Goal: Information Seeking & Learning: Learn about a topic

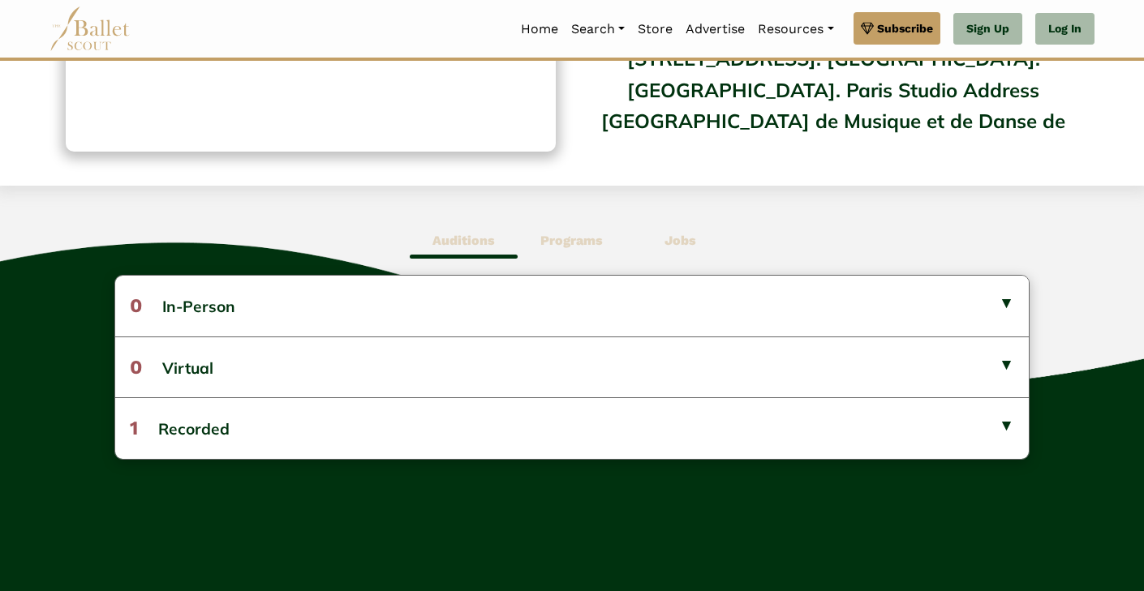
scroll to position [305, 0]
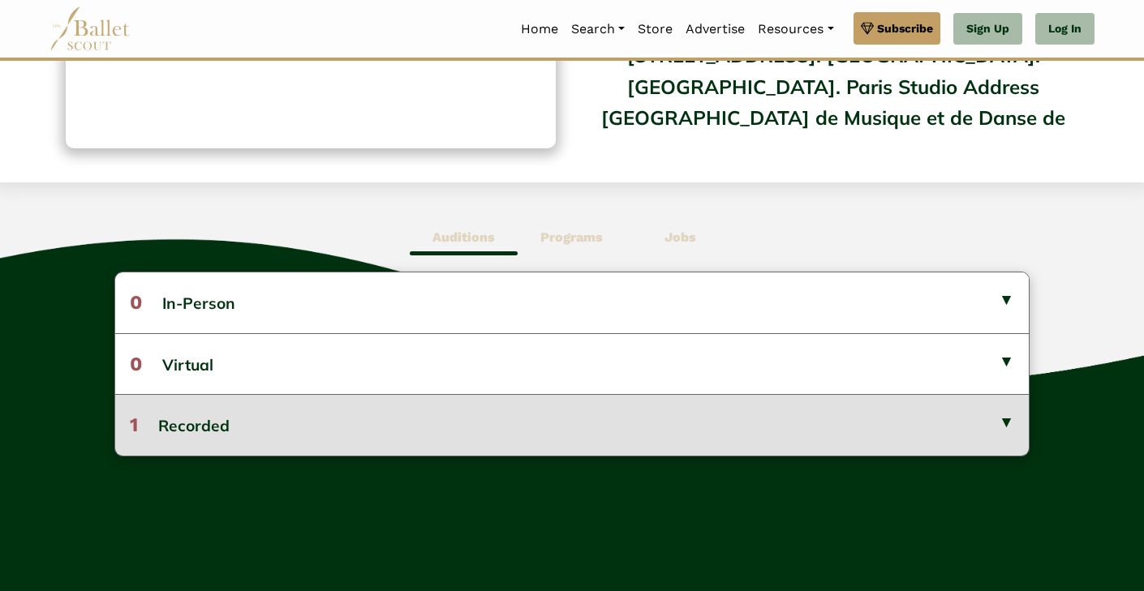
click at [390, 432] on button "1 Recorded" at bounding box center [571, 424] width 913 height 61
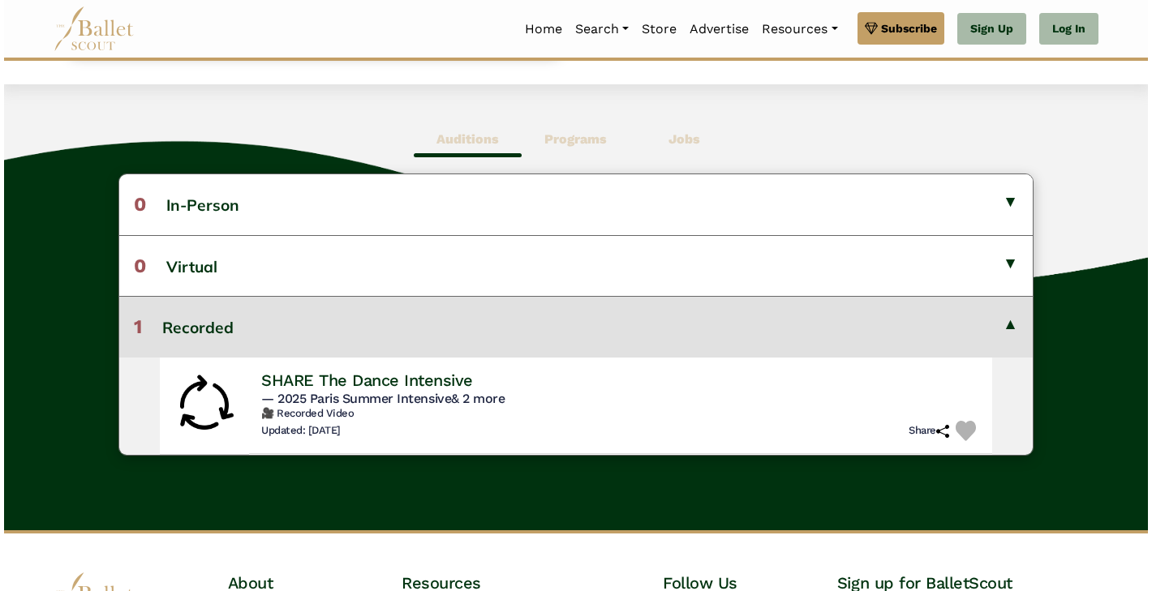
scroll to position [405, 0]
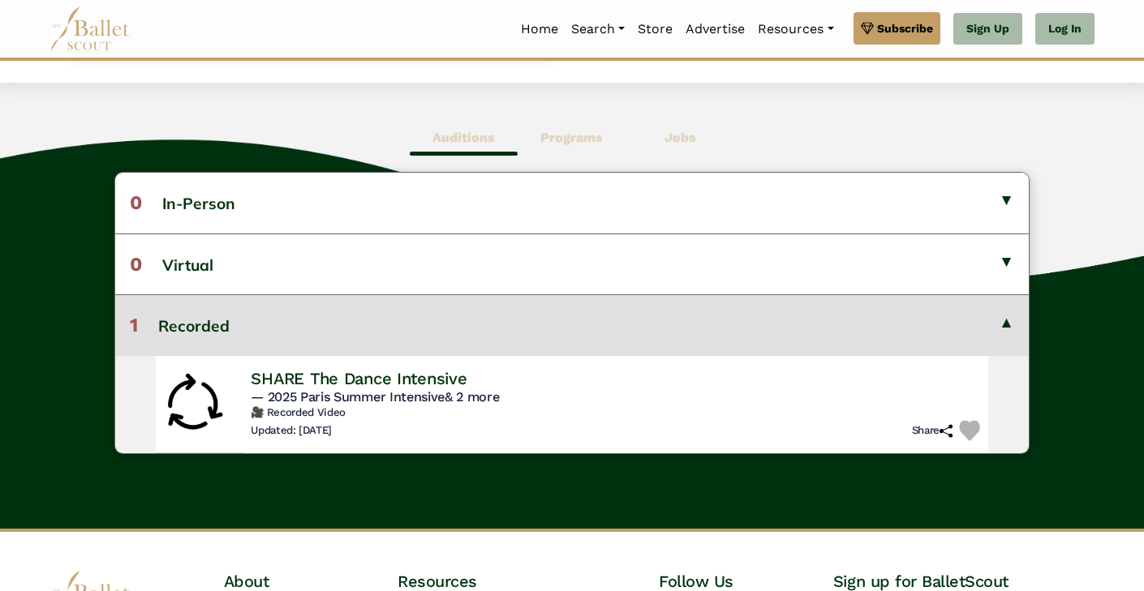
click at [303, 412] on h6 "🎥 Recorded Video" at bounding box center [617, 413] width 733 height 14
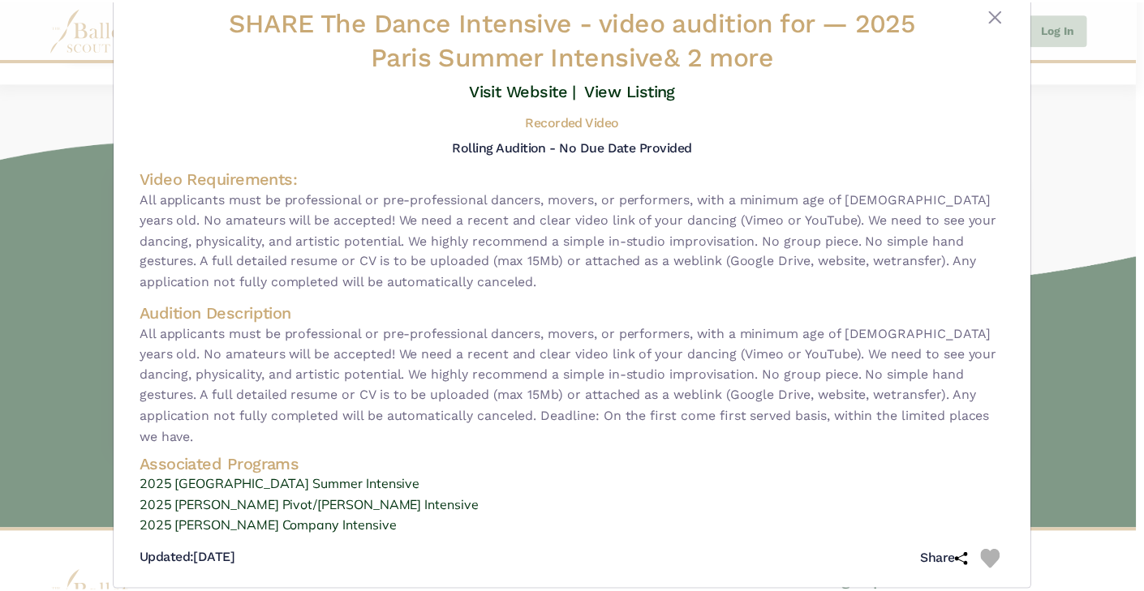
scroll to position [38, 0]
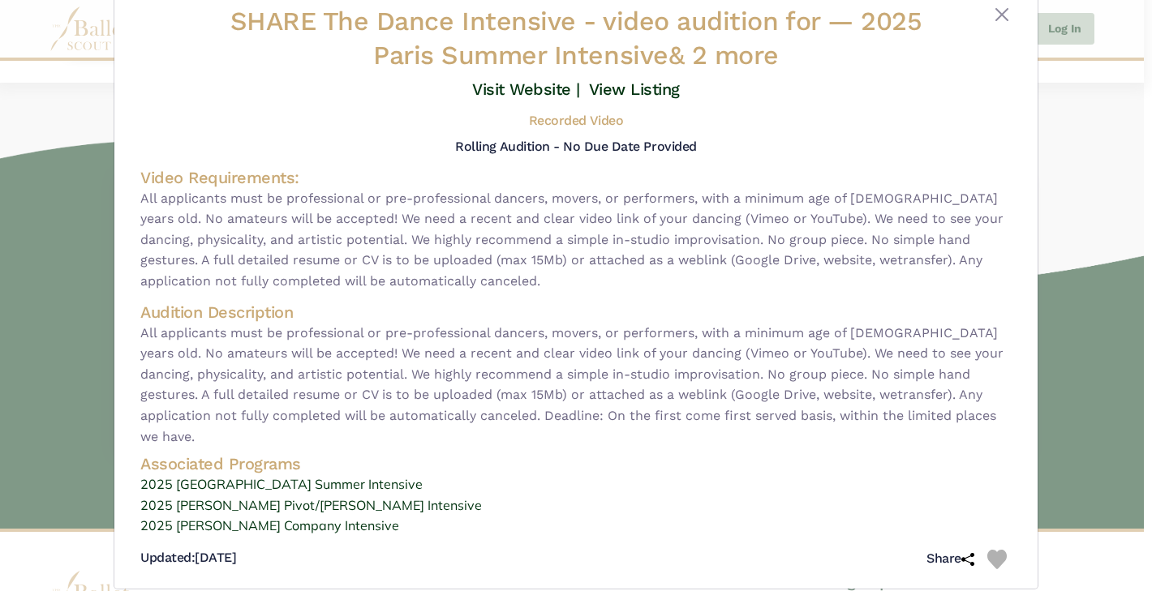
click at [1060, 230] on div "SHARE The Dance Intensive - video audition for — 2025 Paris Summer Intensive & …" at bounding box center [576, 295] width 1152 height 591
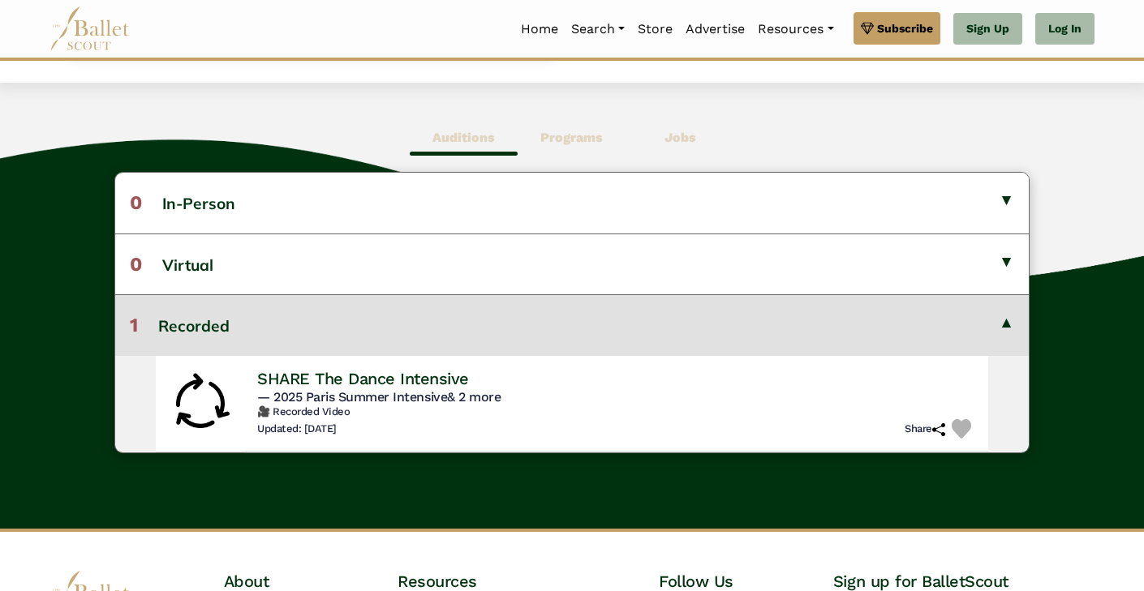
click at [569, 152] on span "Programs" at bounding box center [571, 137] width 108 height 37
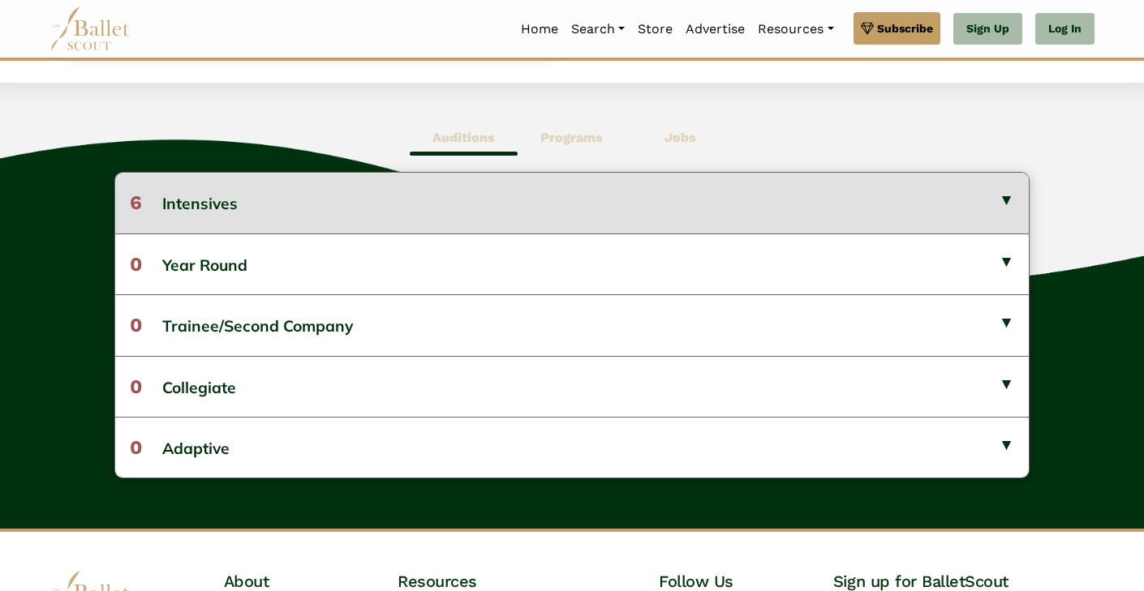
click at [568, 187] on button "6 Intensives" at bounding box center [571, 203] width 913 height 60
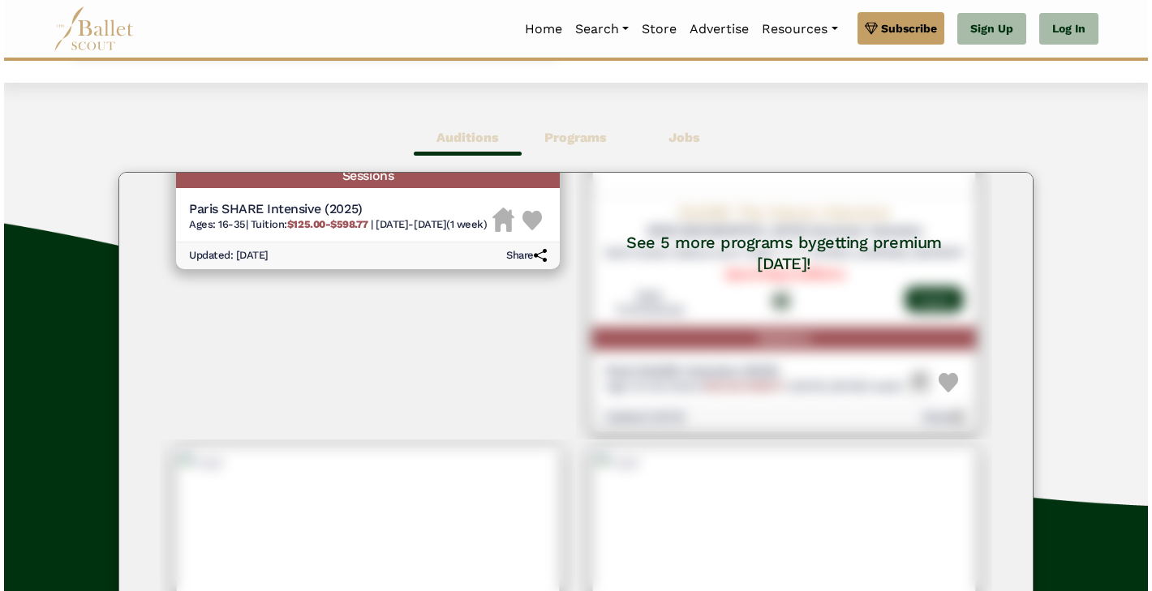
scroll to position [0, 0]
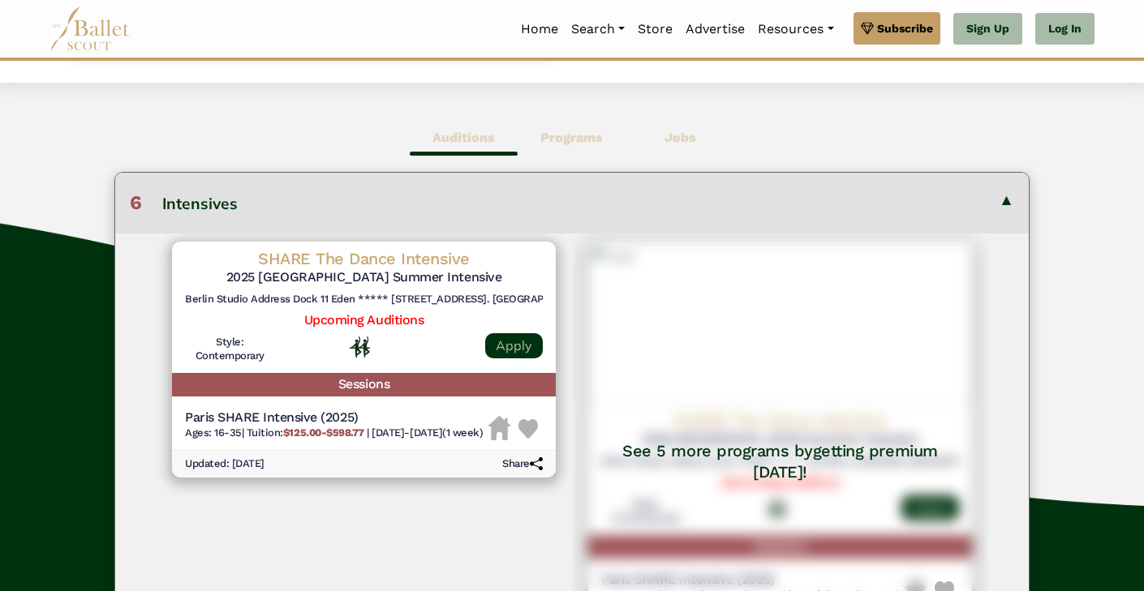
click at [502, 350] on link "Apply" at bounding box center [514, 345] width 58 height 25
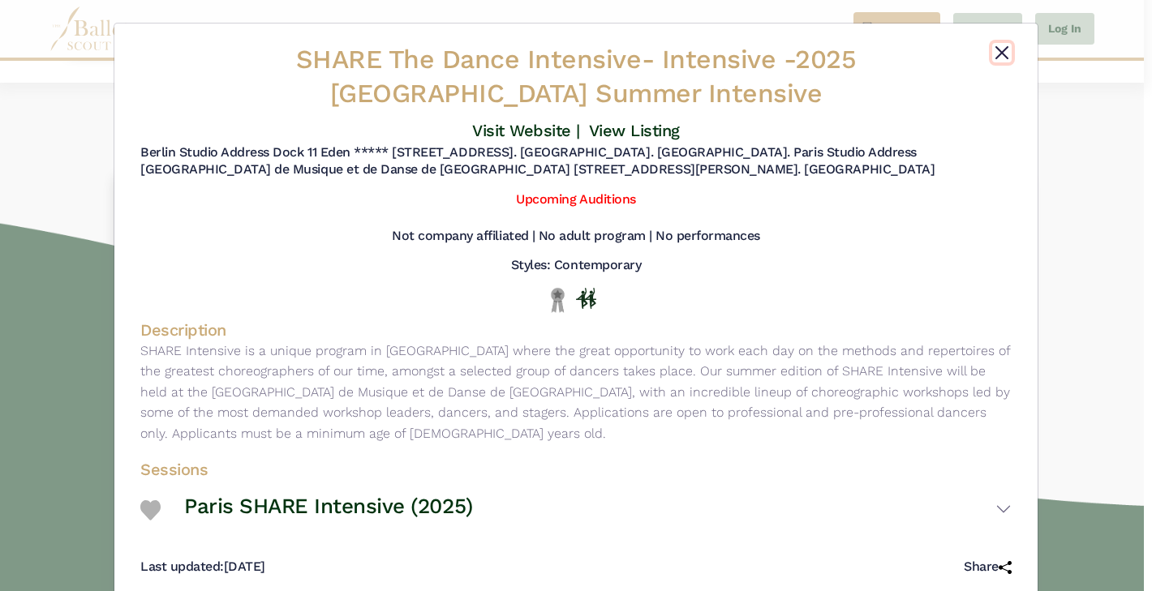
click at [996, 56] on button "Close" at bounding box center [1001, 52] width 19 height 19
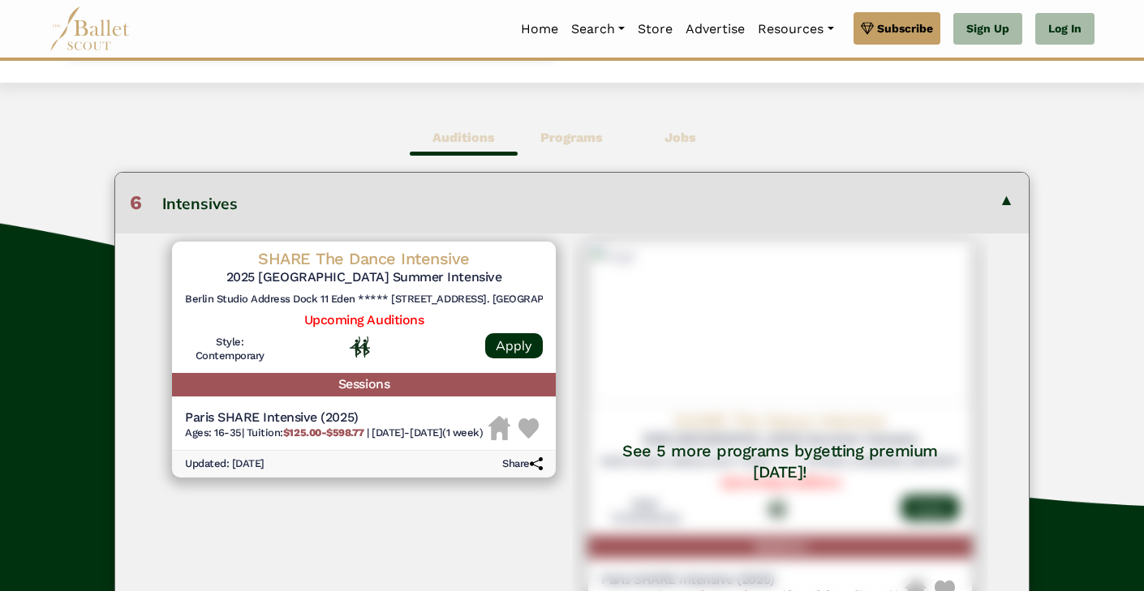
click at [94, 44] on img at bounding box center [89, 28] width 81 height 45
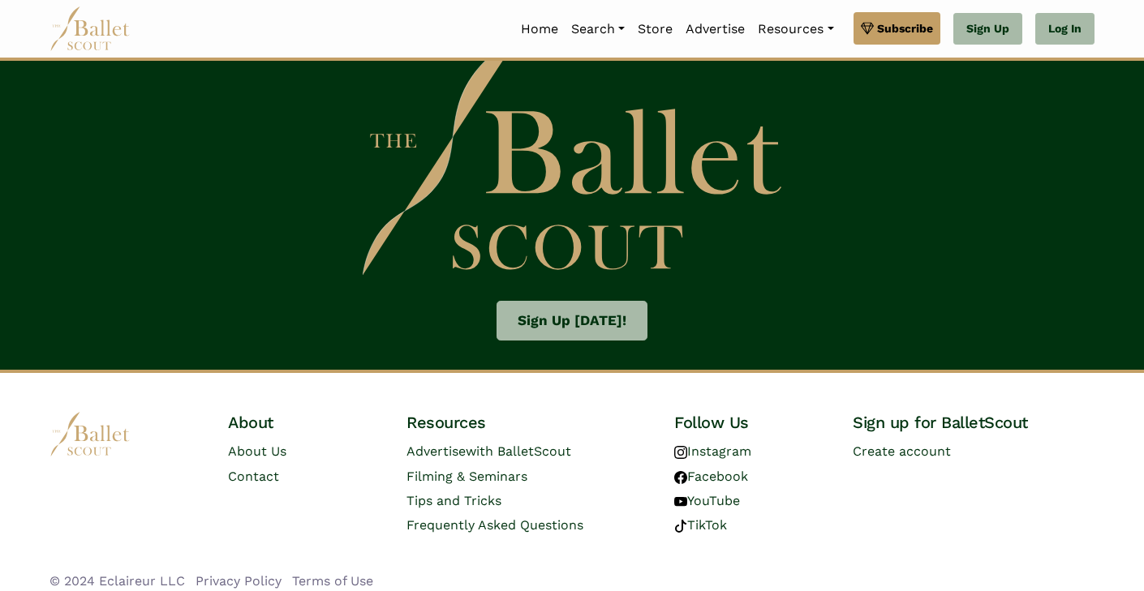
scroll to position [2586, 0]
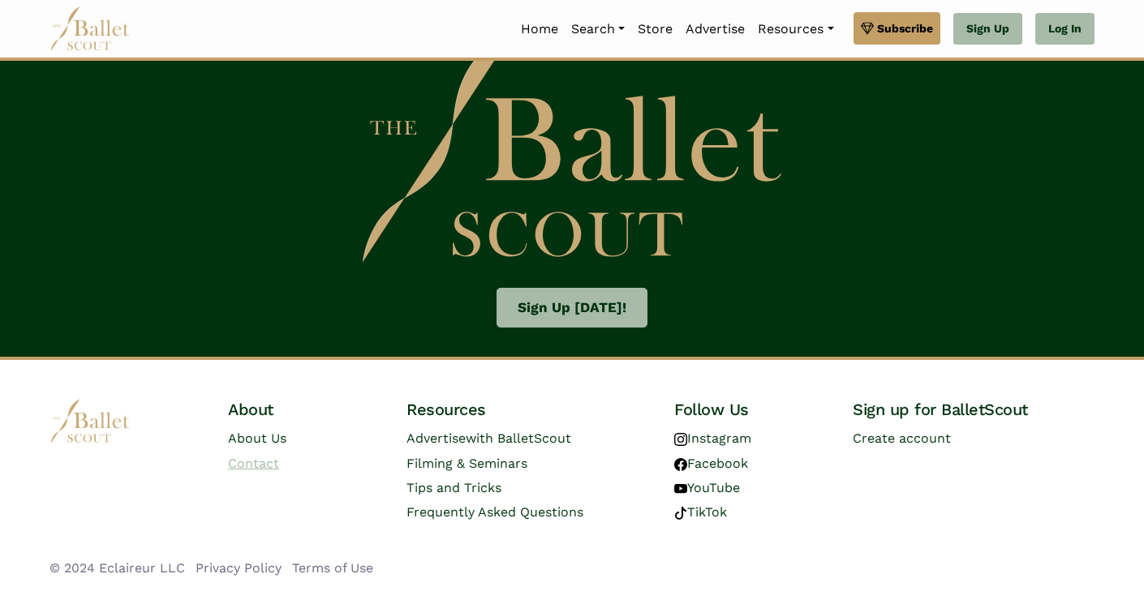
click at [258, 462] on link "Contact" at bounding box center [253, 463] width 51 height 15
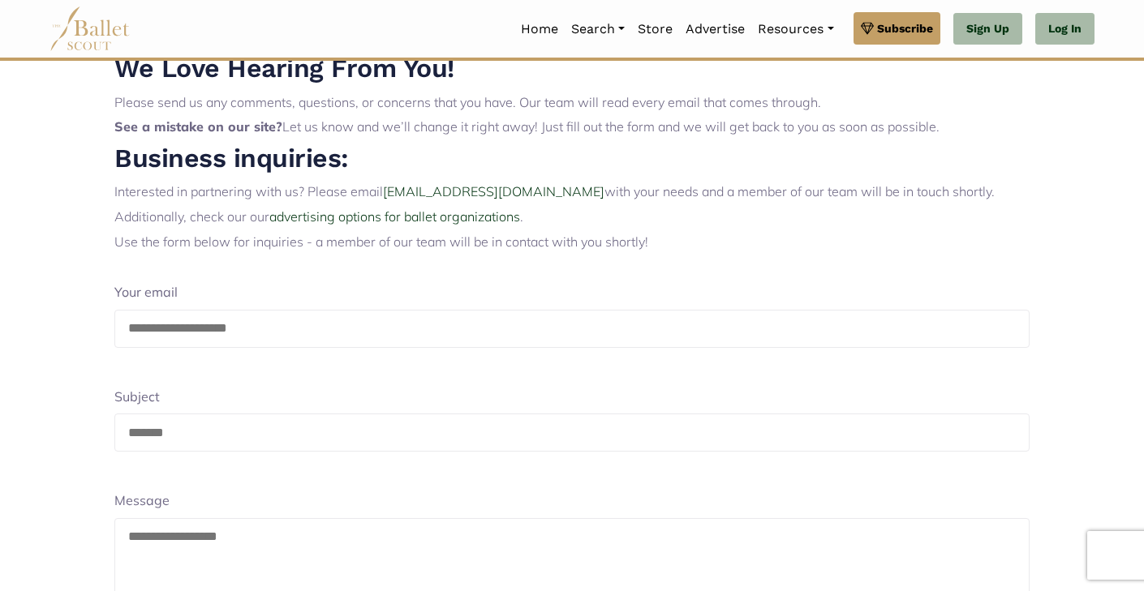
scroll to position [34, 0]
click at [275, 324] on input "email" at bounding box center [571, 330] width 915 height 38
drag, startPoint x: 275, startPoint y: 324, endPoint x: 174, endPoint y: 324, distance: 101.4
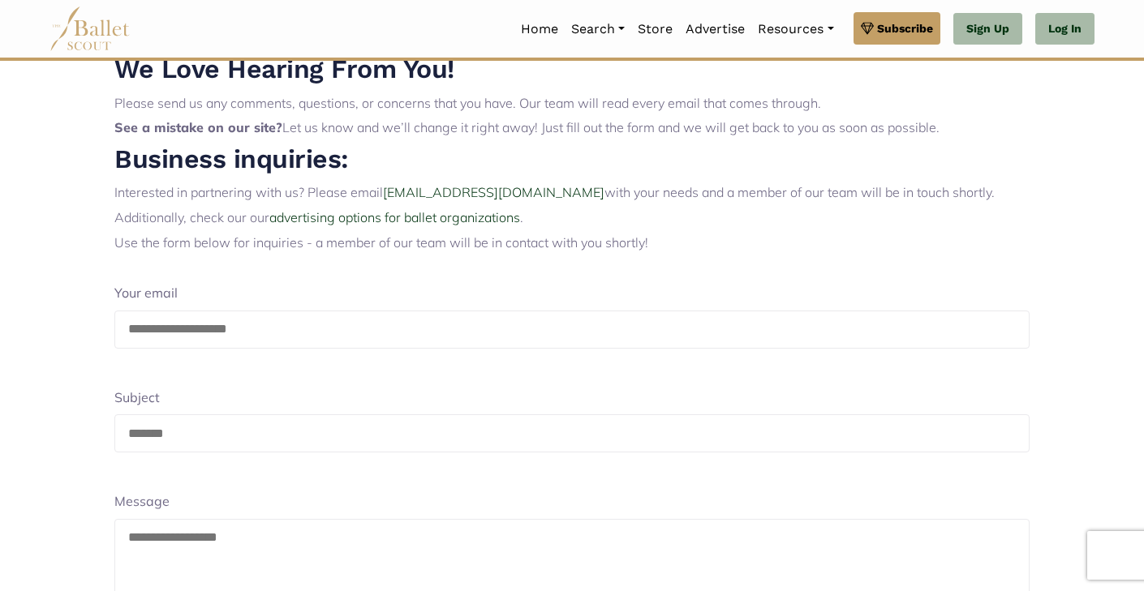
click at [174, 324] on input "email" at bounding box center [571, 330] width 915 height 38
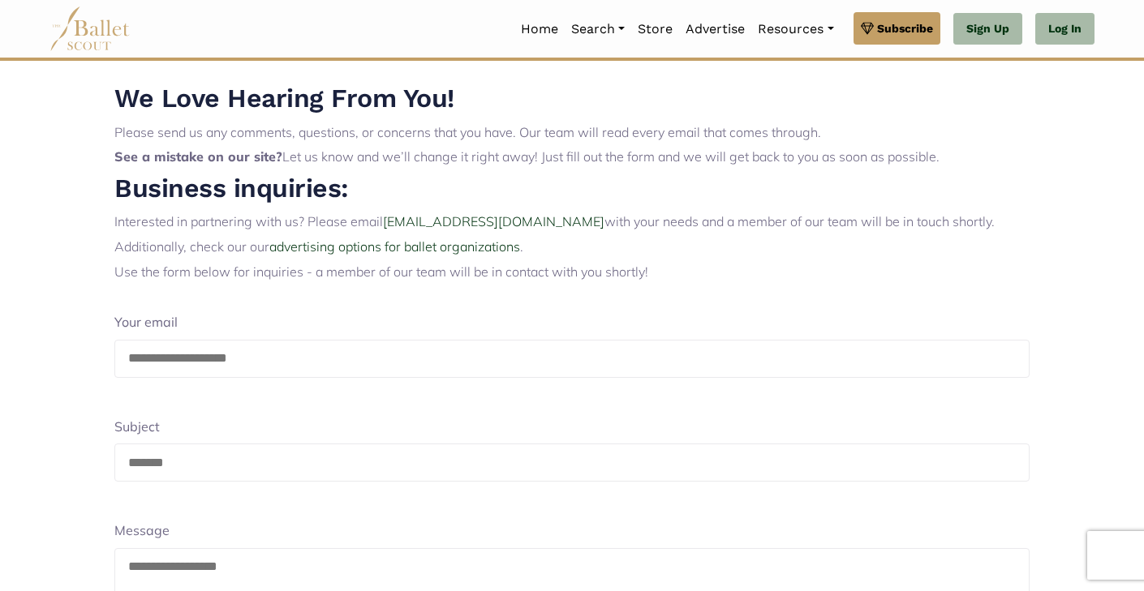
scroll to position [0, 0]
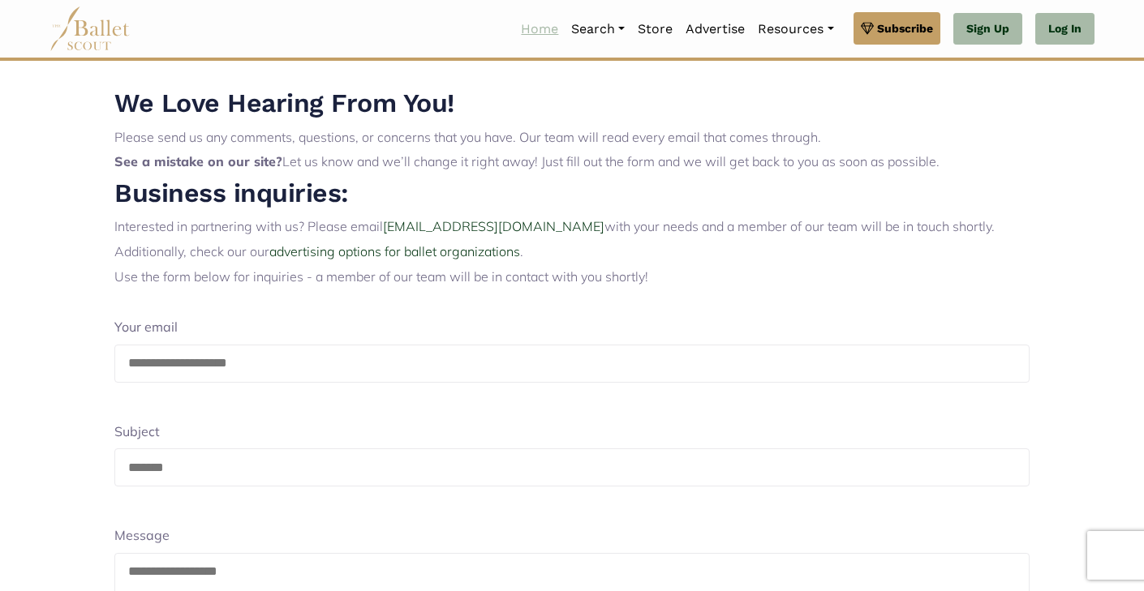
click at [534, 29] on link "Home" at bounding box center [539, 29] width 50 height 34
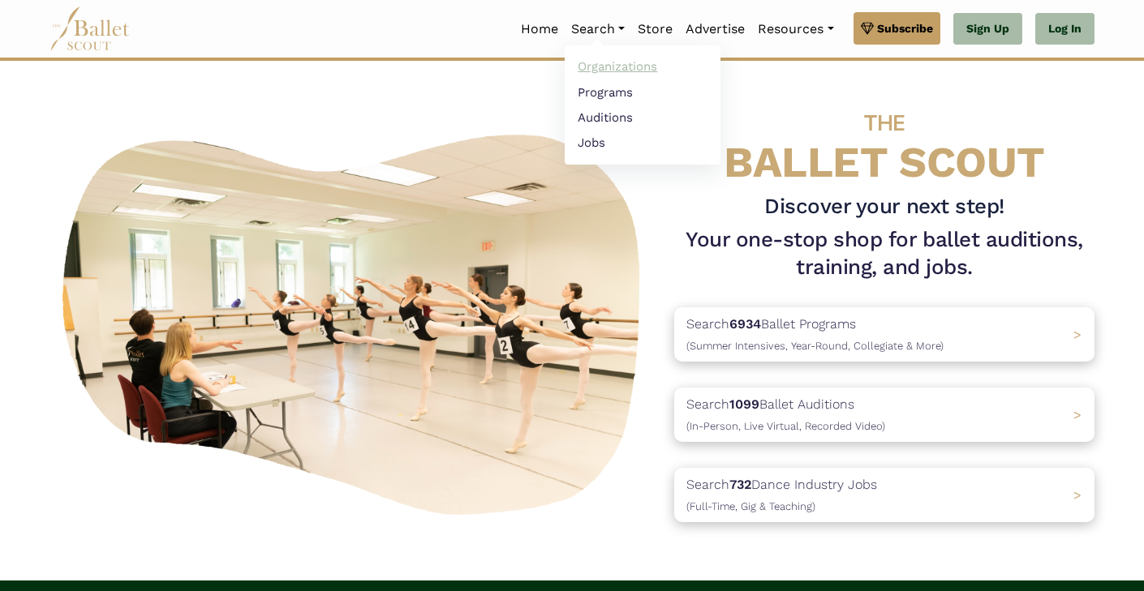
click at [603, 68] on link "Organizations" at bounding box center [642, 66] width 156 height 25
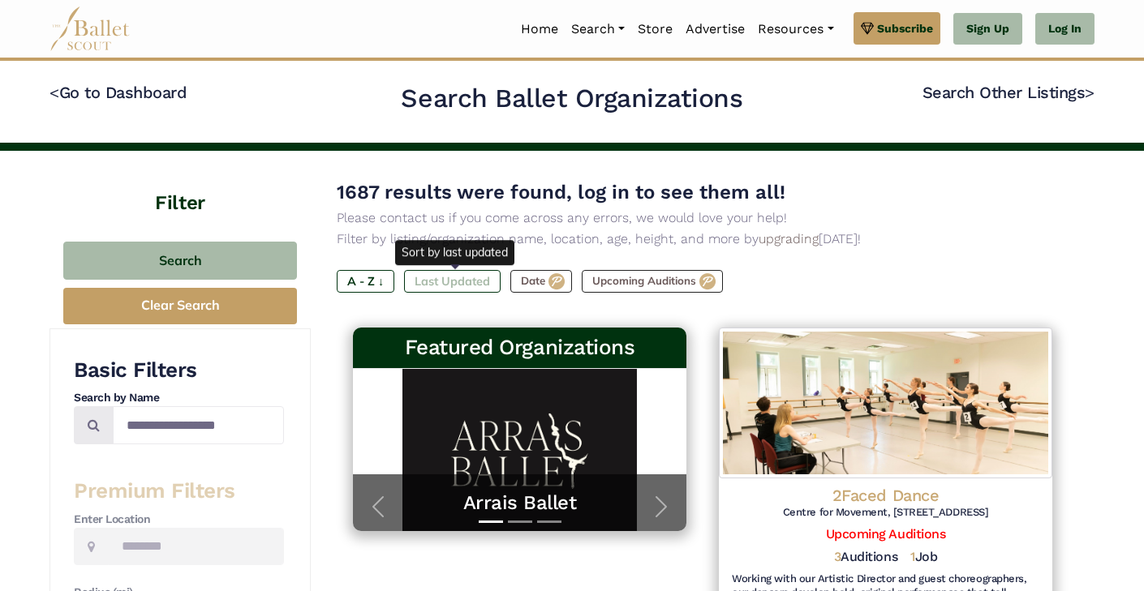
click at [461, 284] on label "Last Updated" at bounding box center [452, 281] width 97 height 23
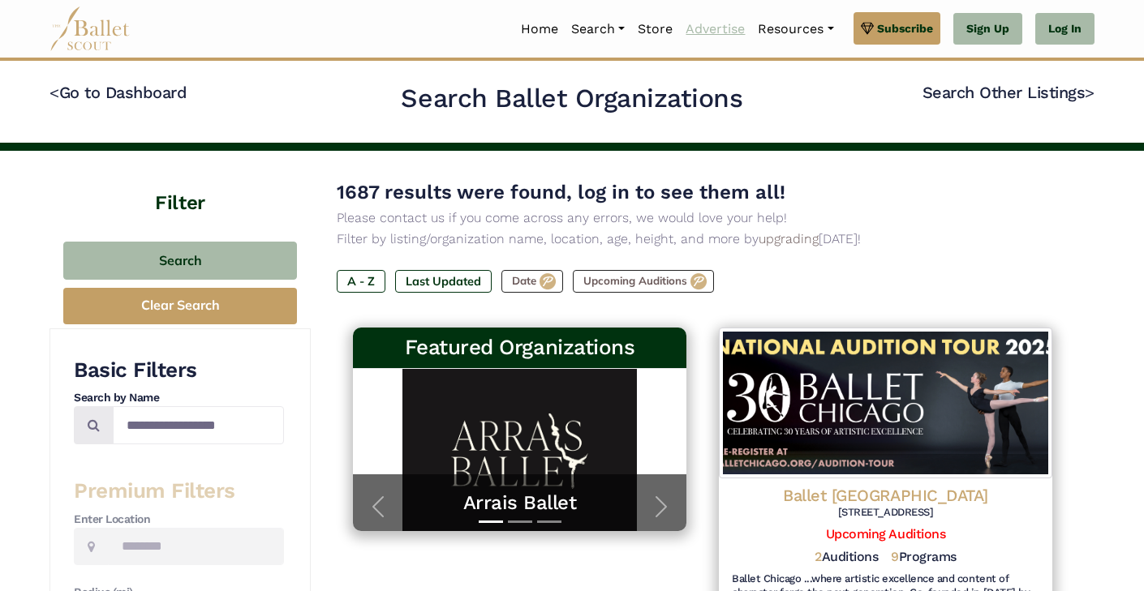
click at [714, 33] on link "Advertise" at bounding box center [715, 29] width 72 height 34
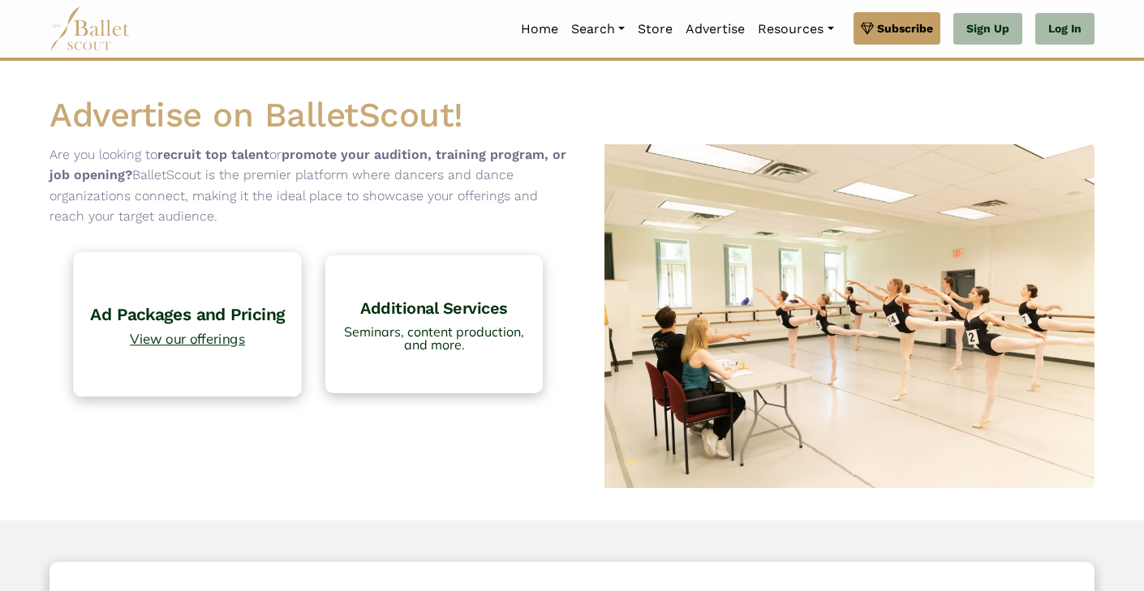
click at [195, 308] on h4 "Ad Packages and Pricing" at bounding box center [188, 314] width 212 height 22
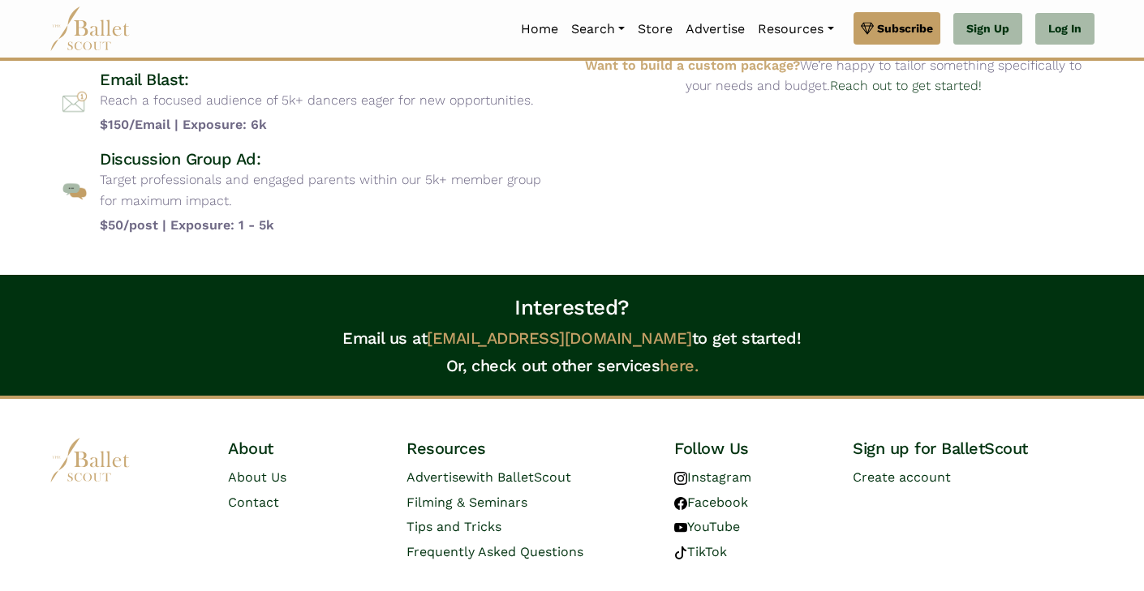
scroll to position [491, 0]
